Goal: Use online tool/utility: Utilize a website feature to perform a specific function

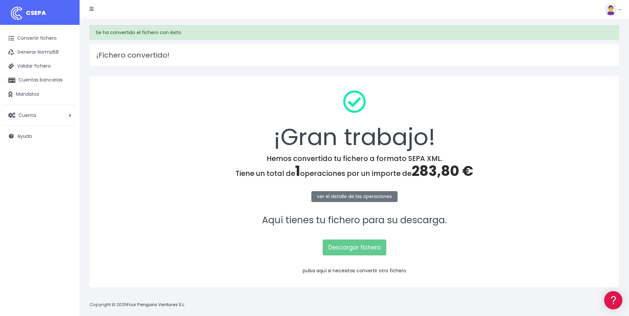
click at [354, 269] on link "pulsa aquí si necesitas convertir otro fichero" at bounding box center [354, 271] width 103 height 7
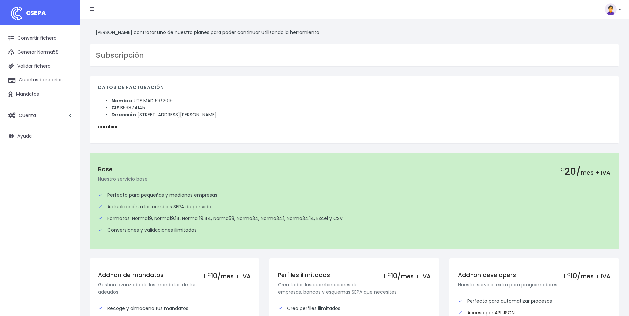
click at [35, 14] on span "CSEPA" at bounding box center [36, 13] width 20 height 8
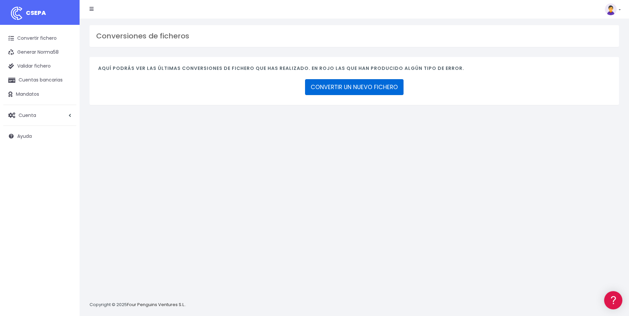
click at [384, 90] on link "CONVERTIR UN NUEVO FICHERO" at bounding box center [354, 87] width 98 height 16
click at [358, 91] on link "CONVERTIR UN NUEVO FICHERO" at bounding box center [354, 87] width 98 height 16
click at [381, 87] on link "CONVERTIR UN NUEVO FICHERO" at bounding box center [354, 87] width 98 height 16
click at [392, 84] on link "CONVERTIR UN NUEVO FICHERO" at bounding box center [354, 87] width 98 height 16
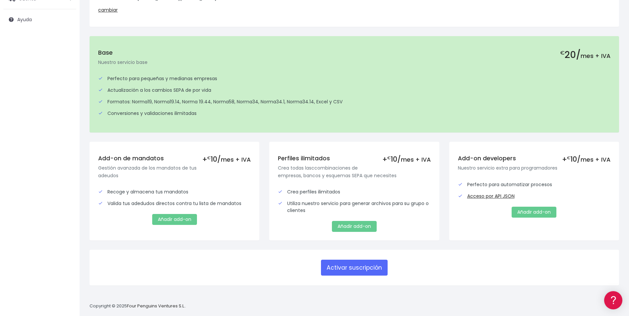
scroll to position [124, 0]
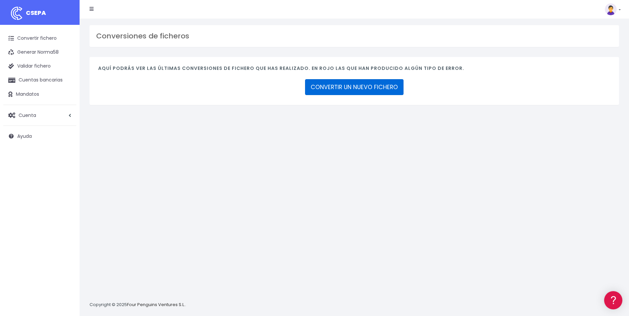
click at [358, 89] on link "CONVERTIR UN NUEVO FICHERO" at bounding box center [354, 87] width 98 height 16
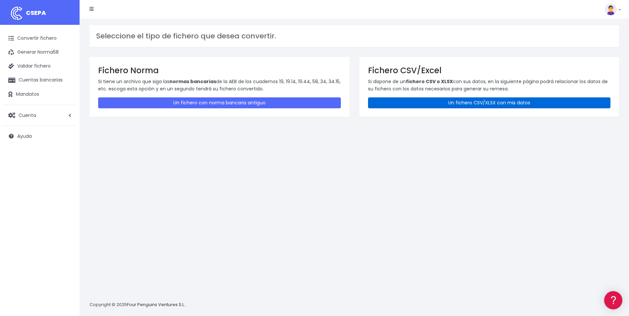
click at [443, 104] on link "Un fichero CSV/XLSX con mis datos" at bounding box center [489, 103] width 243 height 11
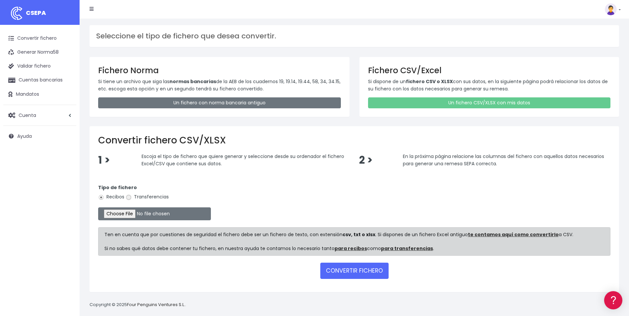
click at [127, 198] on input "Transferencias" at bounding box center [129, 198] width 6 height 6
radio input "true"
click at [124, 213] on input "file" at bounding box center [154, 214] width 113 height 13
type input "C:\fakepath\Copia de Remesa finiquitos 22 08 2025.csv"
click at [346, 266] on button "CONVERTIR FICHERO" at bounding box center [354, 271] width 68 height 16
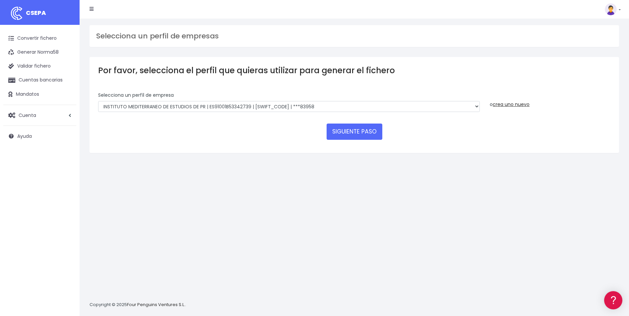
click at [481, 108] on div "Selecciona un perfíl de empresa INSTITUTO MEDITERRANEO DE ESTUDIOS DE PR | ES91…" at bounding box center [289, 104] width 392 height 25
click at [476, 108] on select "INSTITUTO MEDITERRANEO DE ESTUDIOS DE PR | ES91001B53342739 | BSCHESMMXXX | ***…" at bounding box center [289, 106] width 382 height 11
select select "1201"
click at [98, 101] on select "INSTITUTO MEDITERRANEO DE ESTUDIOS DE PR | ES91001B53342739 | BSCHESMMXXX | ***…" at bounding box center [289, 106] width 382 height 11
click at [367, 127] on button "SIGUIENTE PASO" at bounding box center [355, 132] width 56 height 16
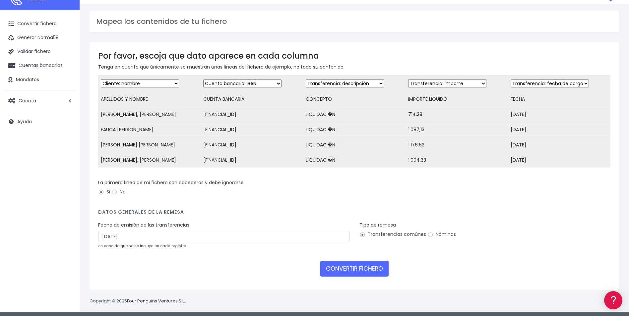
scroll to position [22, 0]
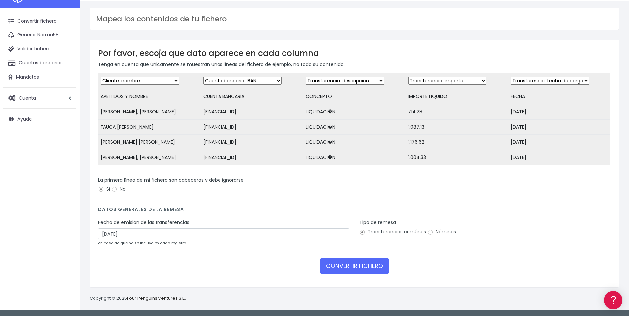
click at [152, 228] on div "Fecha de emisión de las transferencias 24/08/2025 en caso de que no se incluya …" at bounding box center [223, 233] width 251 height 28
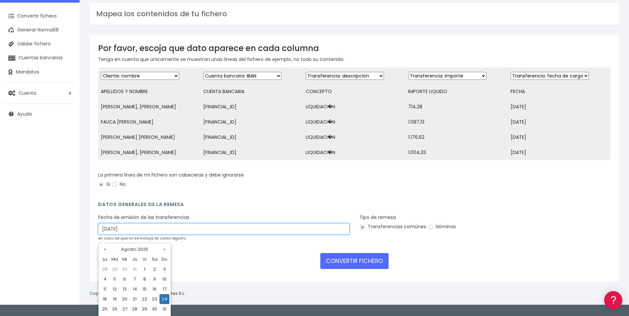
click at [154, 234] on input "24/08/2025" at bounding box center [223, 229] width 251 height 11
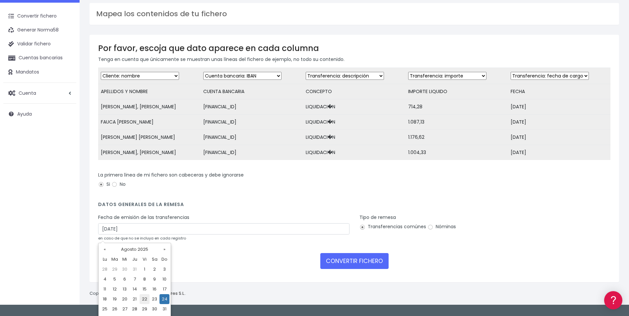
click at [145, 298] on td "22" at bounding box center [145, 299] width 10 height 10
type input "22/08/2025"
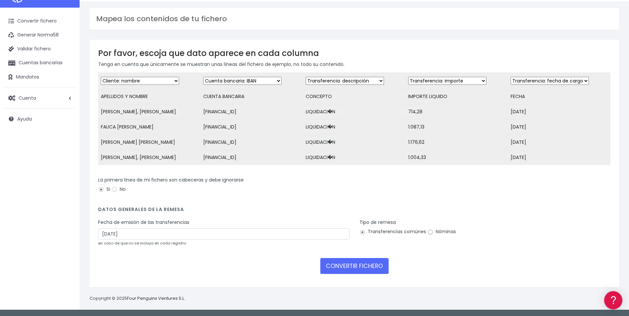
click at [430, 232] on input "Nóminas" at bounding box center [430, 232] width 6 height 6
radio input "true"
click at [371, 268] on button "CONVERTIR FICHERO" at bounding box center [354, 266] width 68 height 16
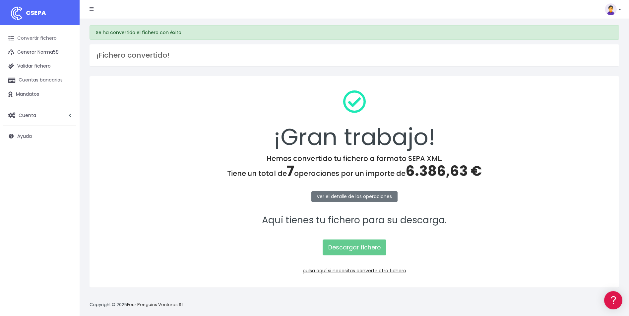
click at [30, 36] on link "Convertir fichero" at bounding box center [39, 39] width 73 height 14
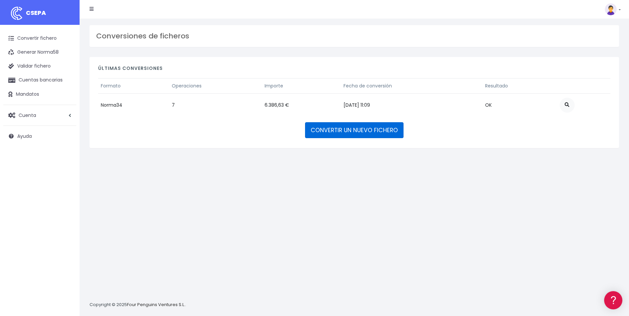
click at [328, 128] on link "CONVERTIR UN NUEVO FICHERO" at bounding box center [354, 130] width 98 height 16
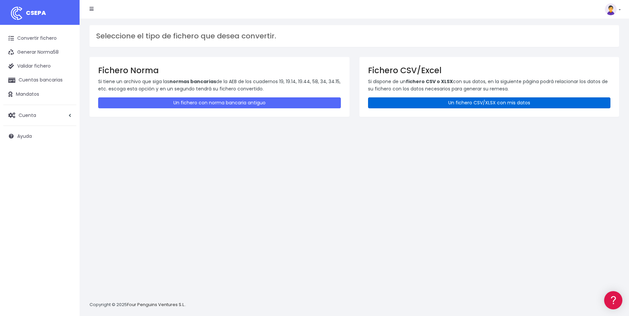
click at [526, 103] on link "Un fichero CSV/XLSX con mis datos" at bounding box center [489, 103] width 243 height 11
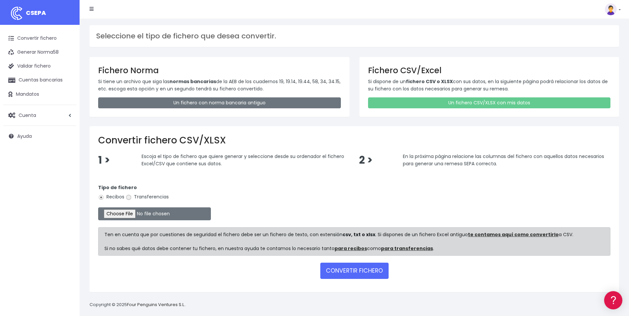
click at [128, 197] on input "Transferencias" at bounding box center [129, 198] width 6 height 6
radio input "true"
click at [116, 215] on input "file" at bounding box center [154, 214] width 113 height 13
type input "C:\fakepath\Copia de Remesa finiquitos [DATE].csv"
click at [347, 274] on button "CONVERTIR FICHERO" at bounding box center [354, 271] width 68 height 16
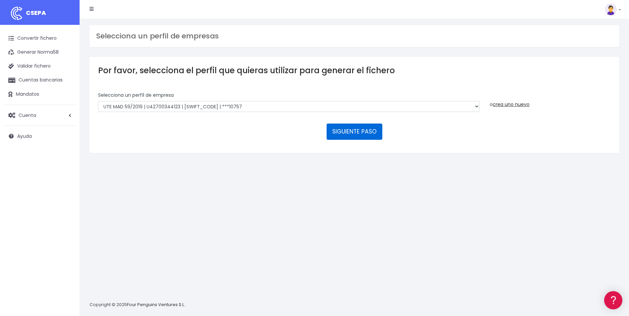
click at [339, 133] on button "SIGUIENTE PASO" at bounding box center [355, 132] width 56 height 16
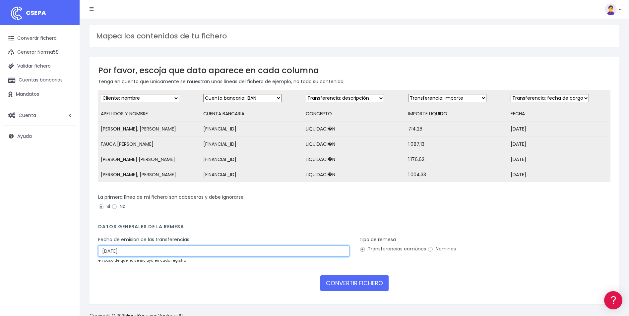
click at [161, 254] on input "24/08/2025" at bounding box center [223, 251] width 251 height 11
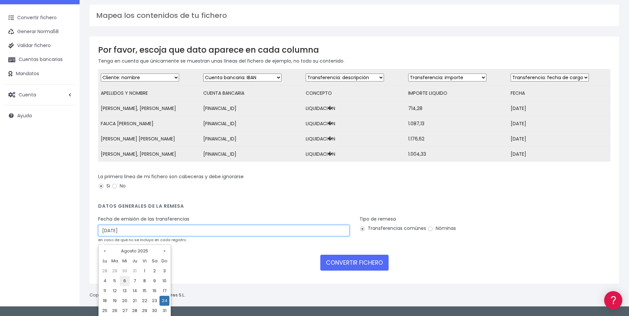
scroll to position [32, 0]
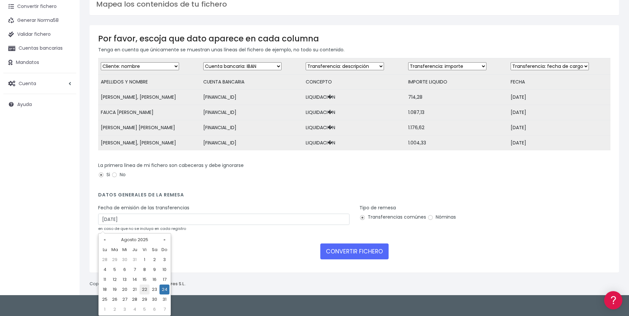
click at [143, 290] on td "22" at bounding box center [145, 290] width 10 height 10
type input "22/08/2025"
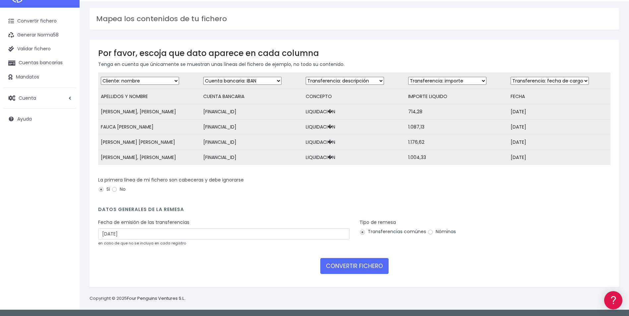
scroll to position [22, 0]
click at [429, 234] on input "Nóminas" at bounding box center [430, 232] width 6 height 6
radio input "true"
click at [366, 271] on button "CONVERTIR FICHERO" at bounding box center [354, 266] width 68 height 16
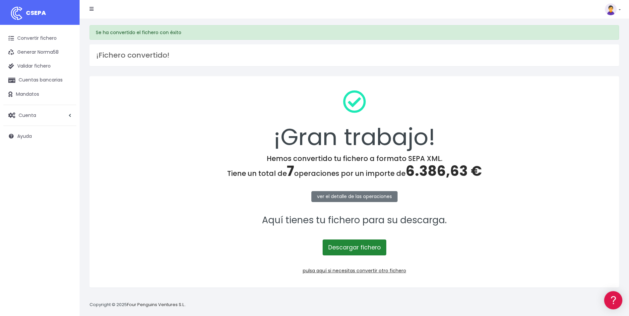
click at [347, 247] on link "Descargar fichero" at bounding box center [355, 248] width 64 height 16
